Goal: Obtain resource: Obtain resource

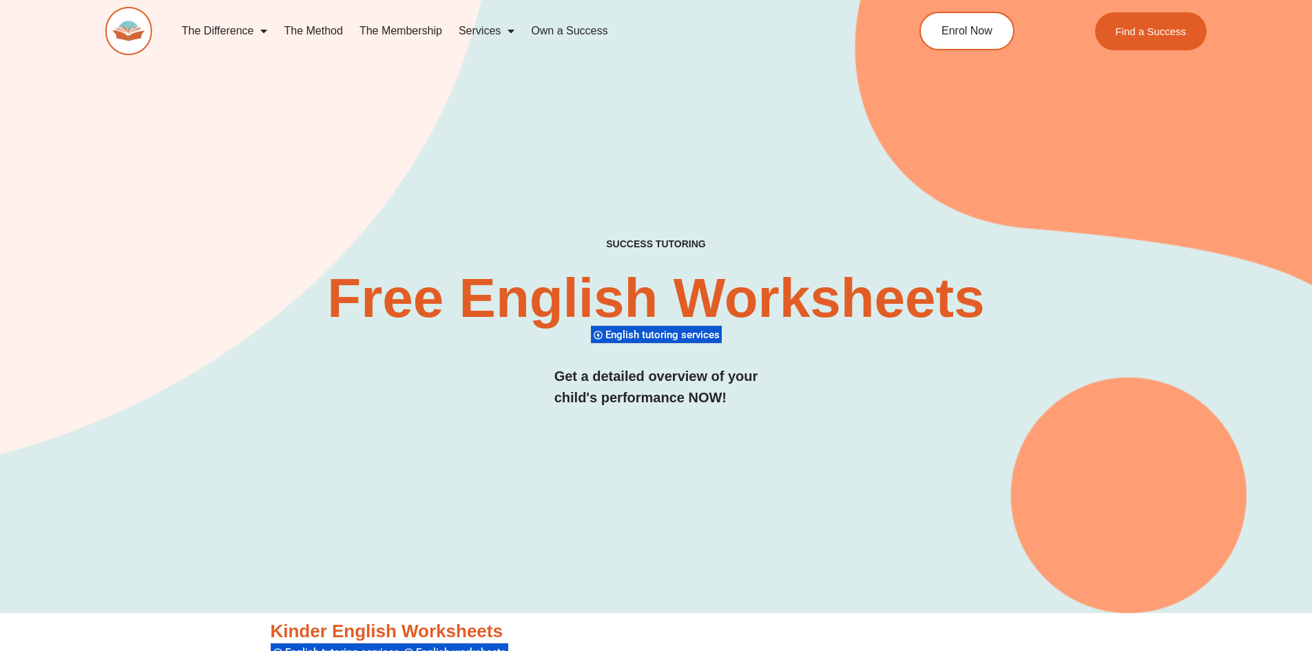
click at [511, 147] on div "SUCCESS TUTORING​ Free English Worksheets​ English tutoring services Get a deta…" at bounding box center [656, 284] width 1102 height 658
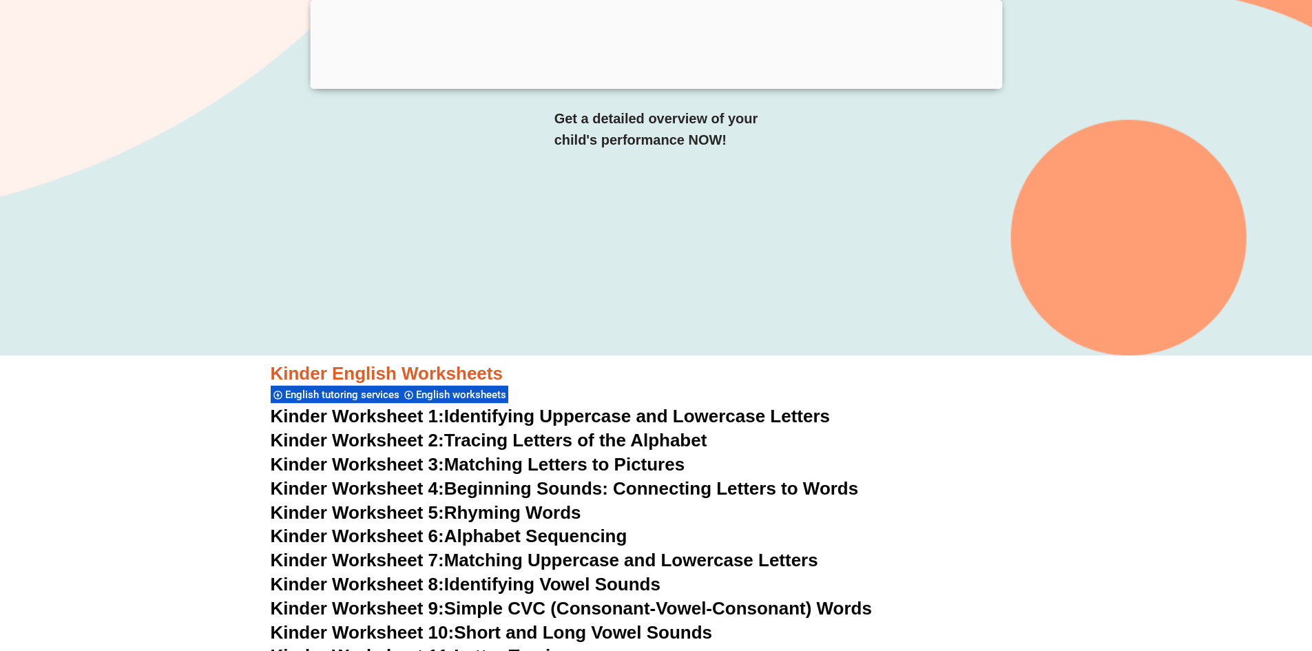
scroll to position [344, 0]
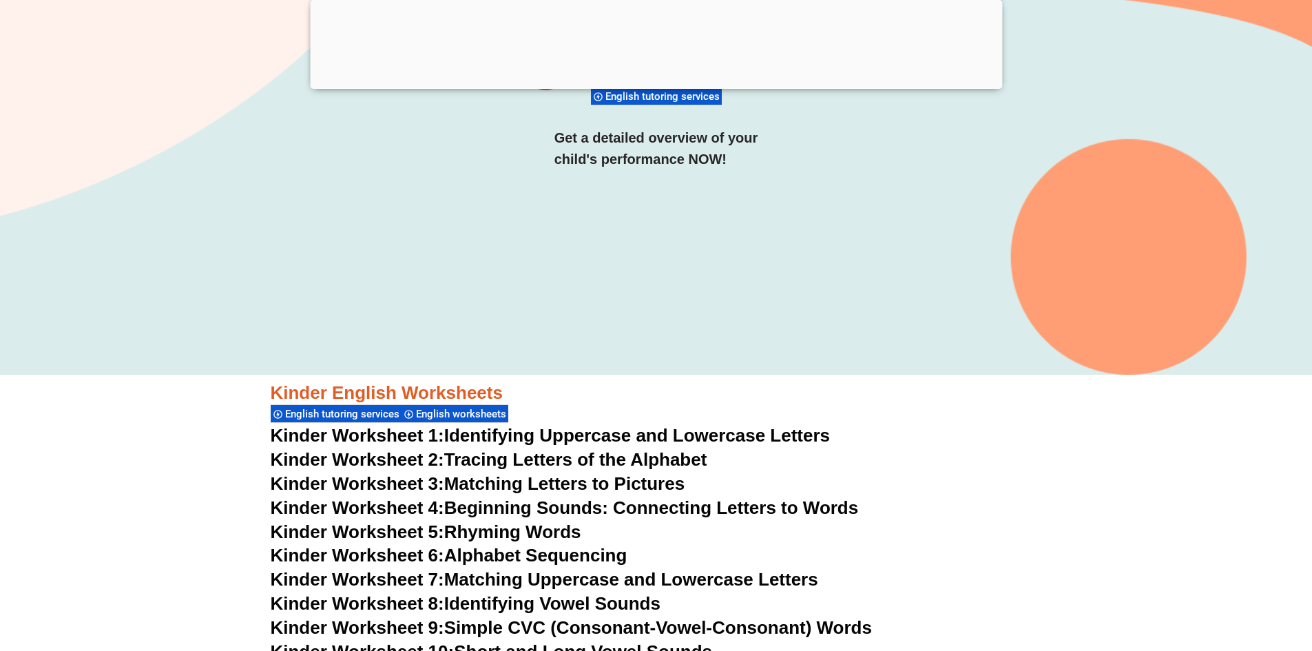
click at [493, 434] on link "Kinder Worksheet 1: Identifying Uppercase and Lowercase Letters" at bounding box center [551, 435] width 560 height 21
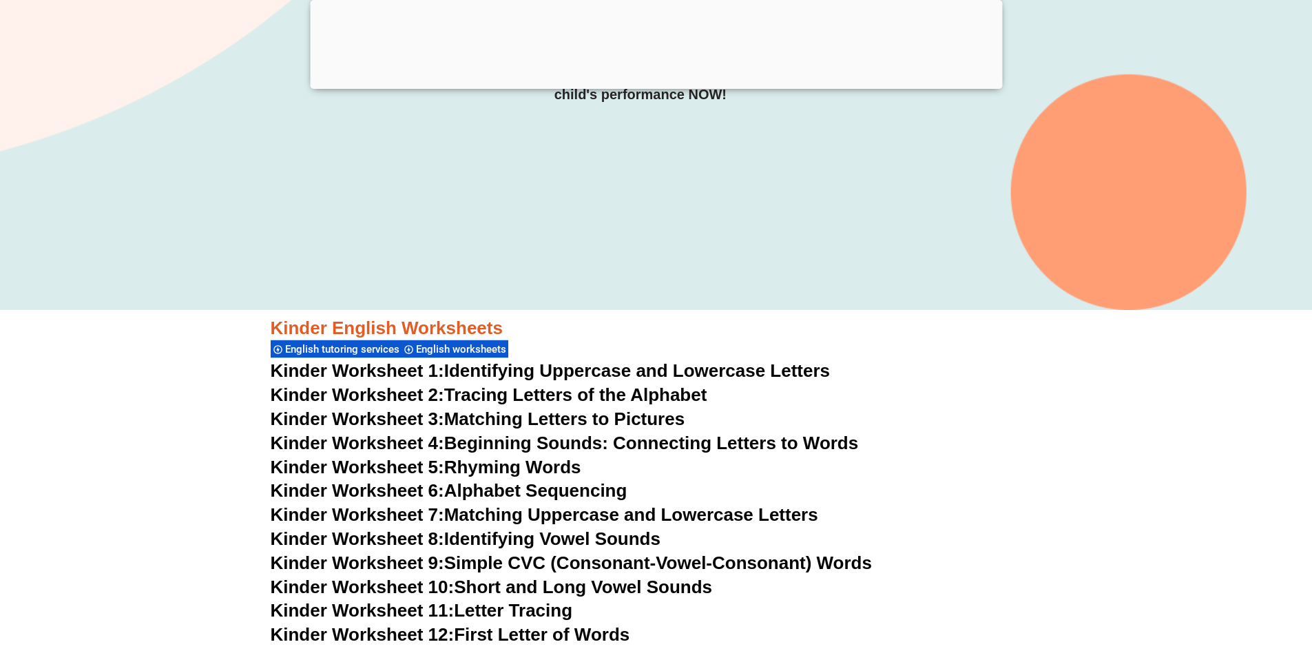
scroll to position [482, 0]
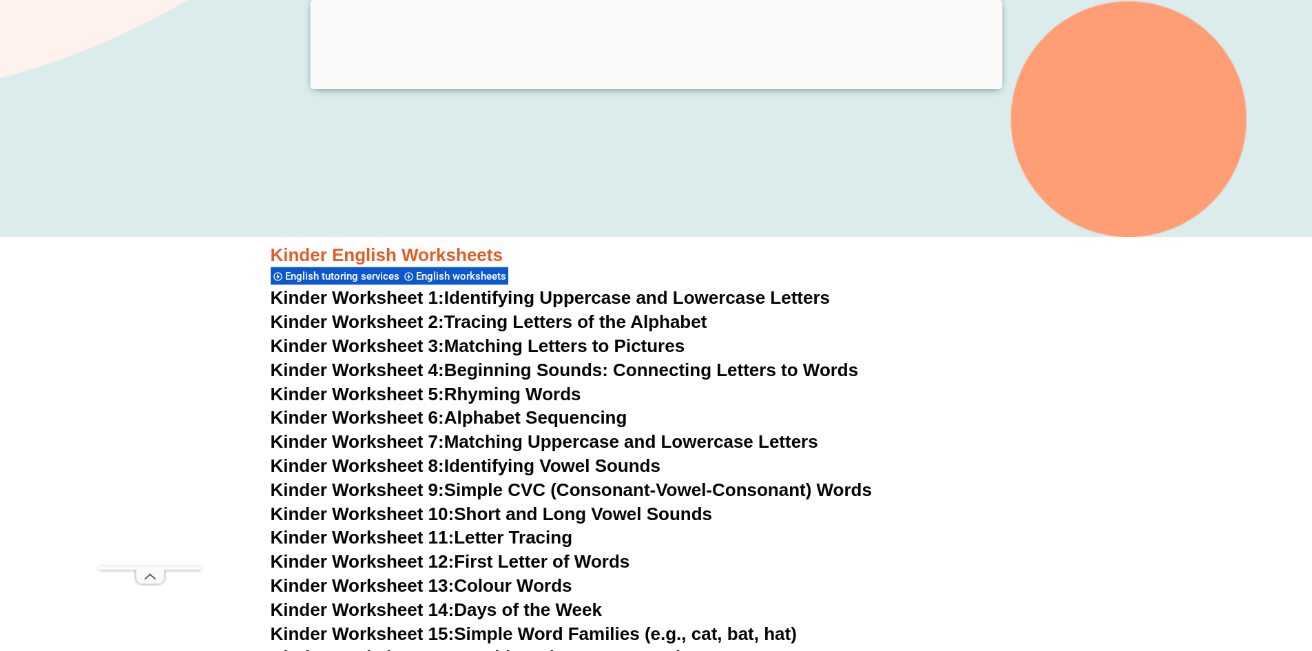
click at [569, 346] on link "Kinder Worksheet 3: Matching Letters to Pictures" at bounding box center [478, 345] width 415 height 21
click at [560, 374] on link "Kinder Worksheet 4: Beginning Sounds: Connecting Letters to Words" at bounding box center [565, 369] width 588 height 21
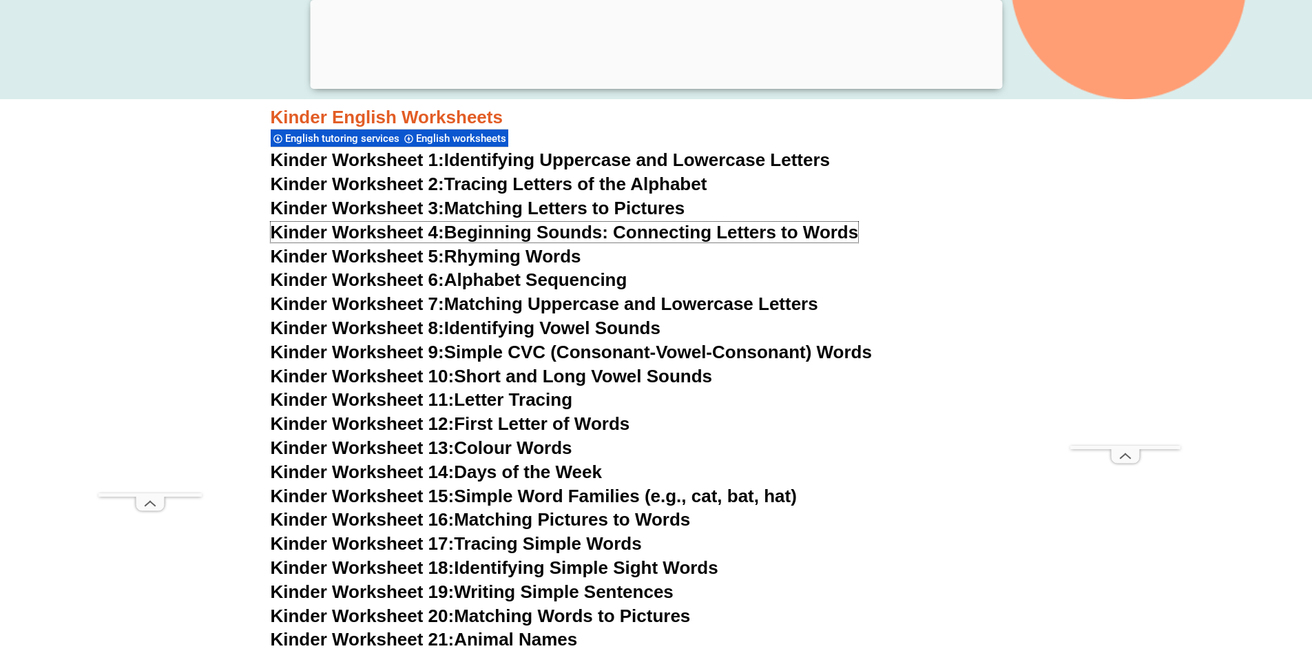
scroll to position [826, 0]
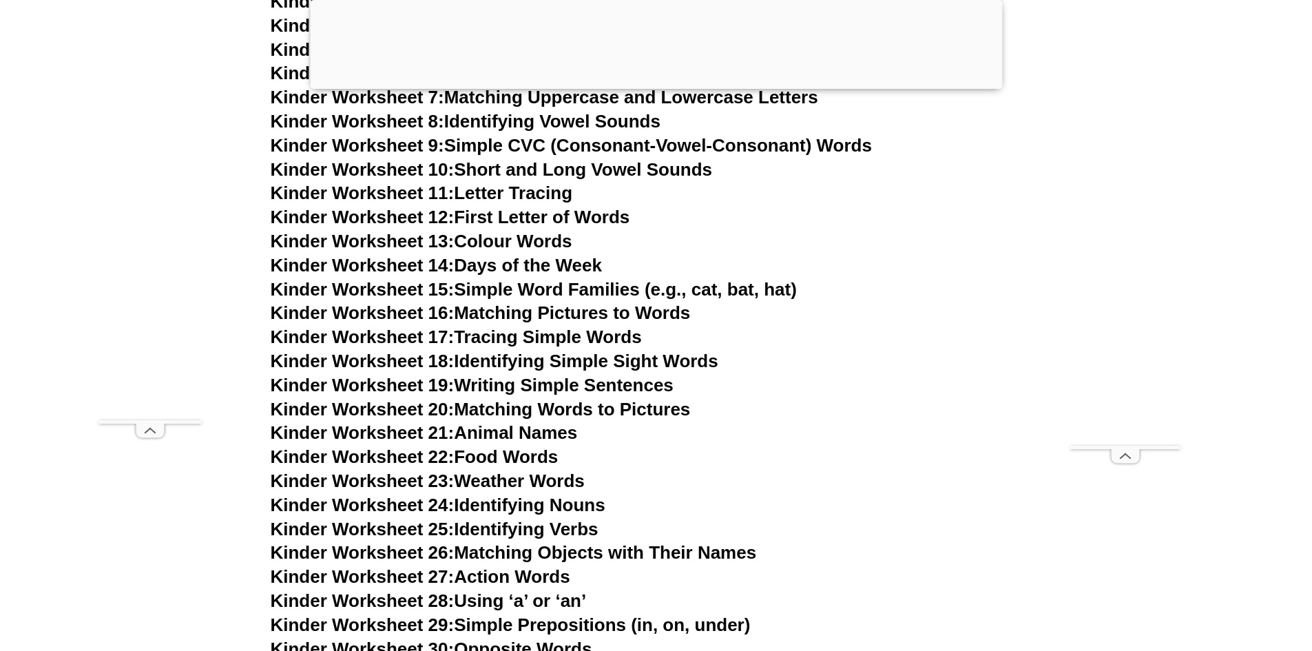
click at [590, 506] on link "Kinder Worksheet 24: Identifying Nouns" at bounding box center [438, 504] width 335 height 21
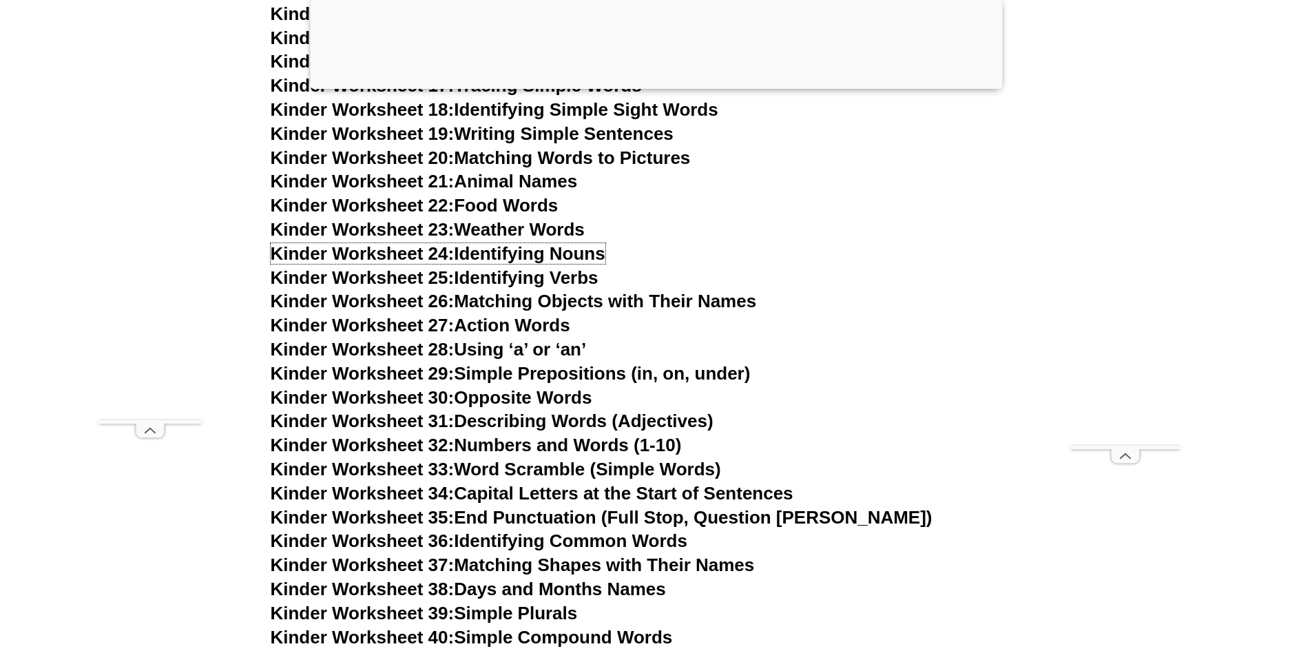
scroll to position [1102, 0]
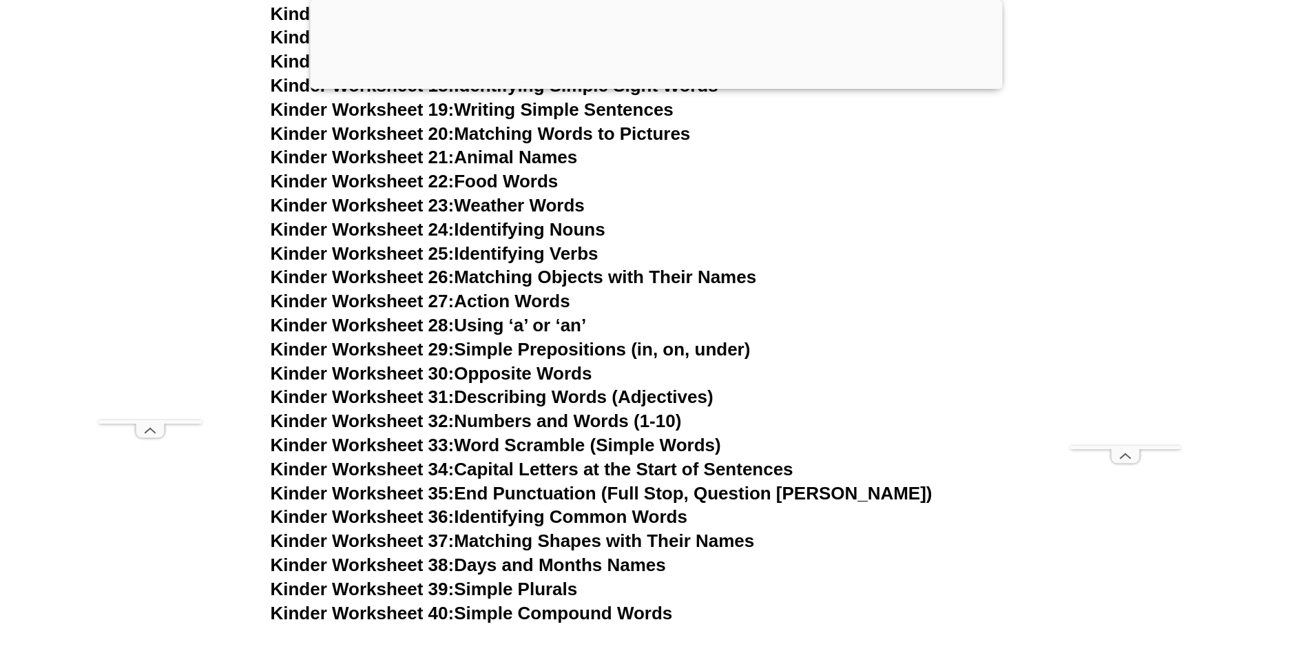
click at [527, 202] on link "Kinder Worksheet 23: Weather Words" at bounding box center [428, 205] width 314 height 21
click at [535, 255] on link "Kinder Worksheet 25: Identifying Verbs" at bounding box center [435, 253] width 328 height 21
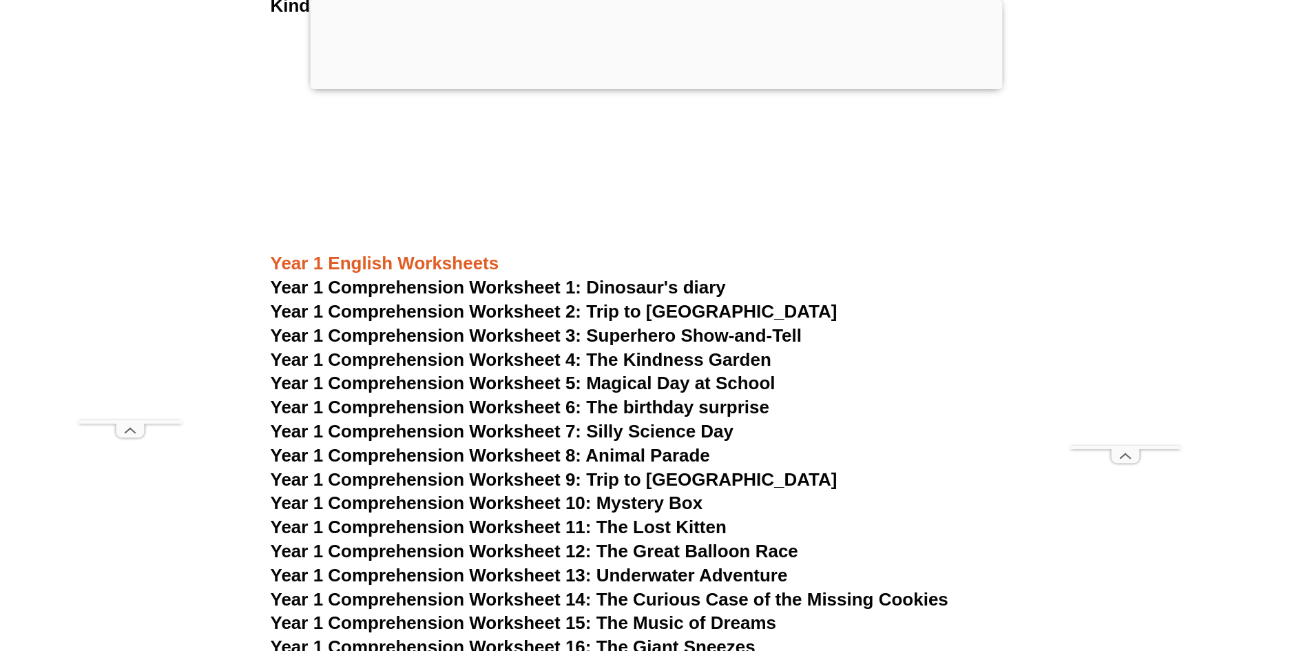
scroll to position [1859, 0]
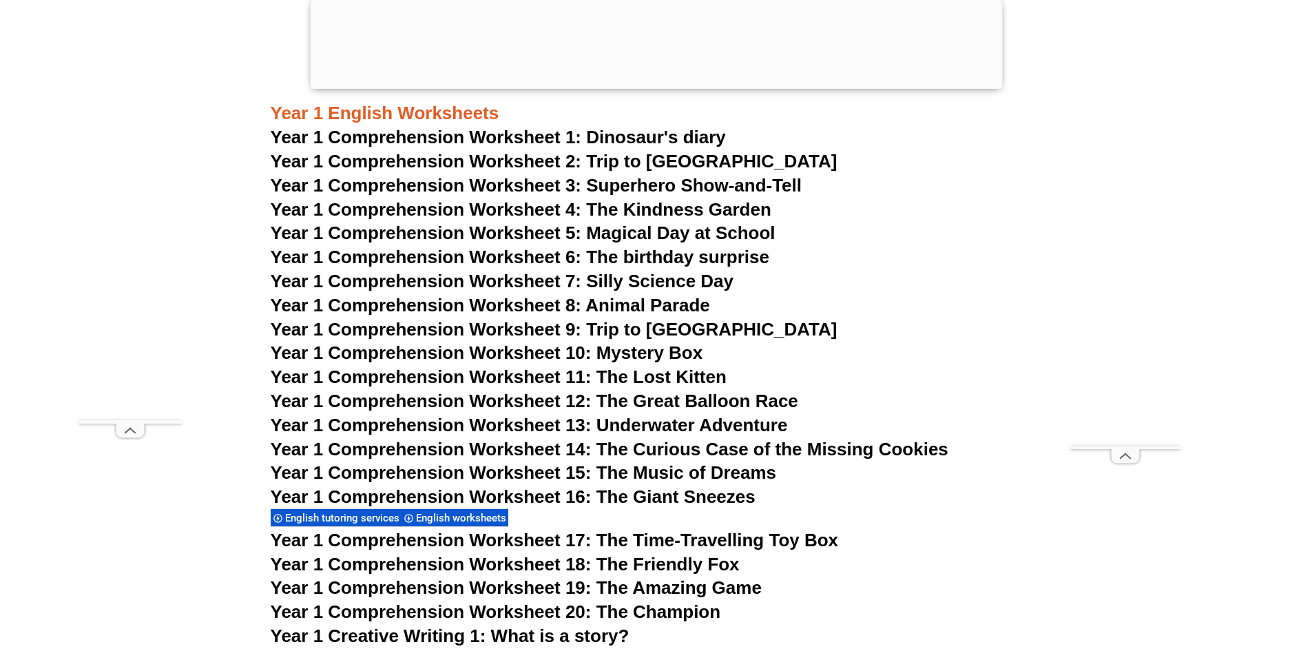
click at [616, 136] on span "Year 1 Comprehension Worksheet 1: Dinosaur's diary" at bounding box center [498, 137] width 455 height 21
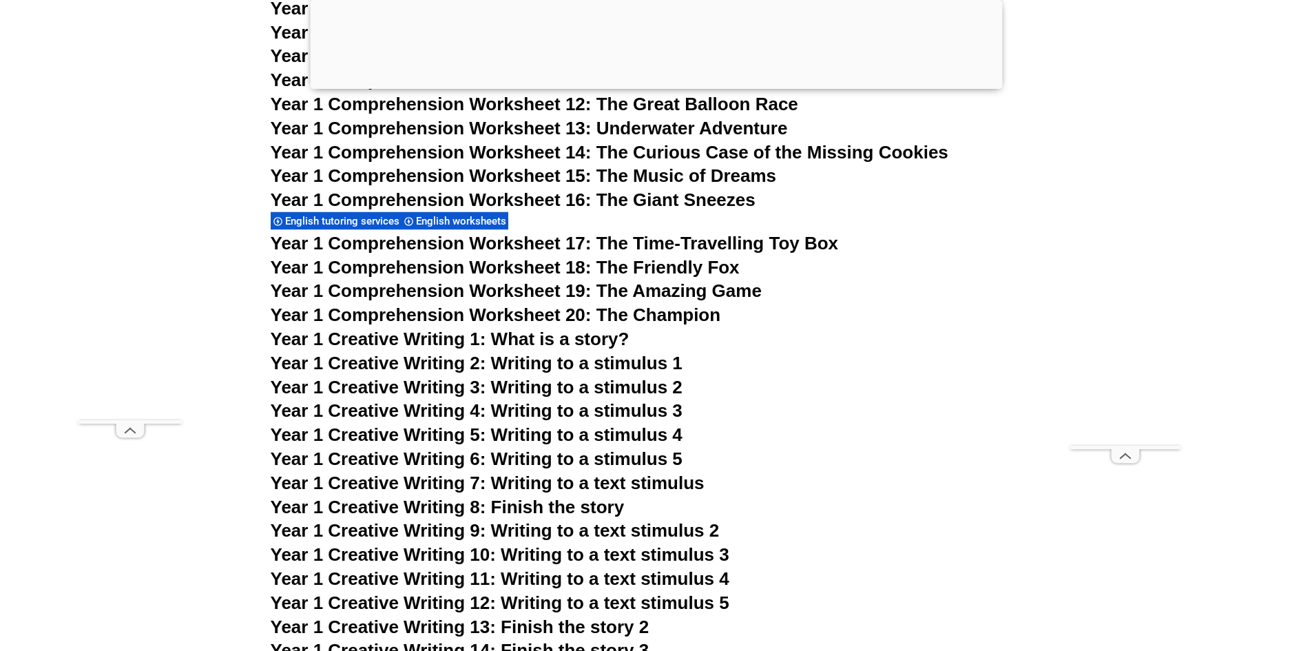
scroll to position [2135, 0]
